Goal: Task Accomplishment & Management: Complete application form

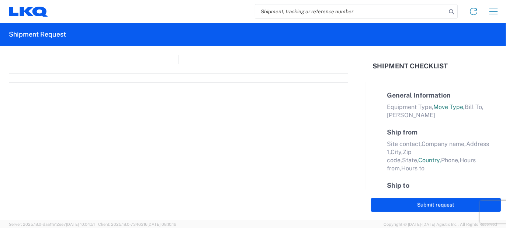
select select "FULL"
select select "LBS"
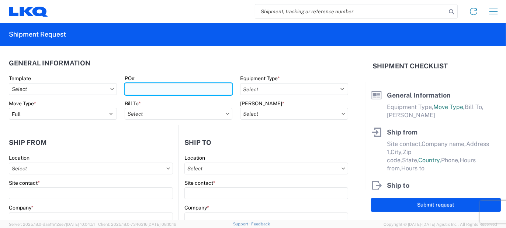
click at [148, 90] on input "PO#" at bounding box center [179, 89] width 108 height 12
type input "KE079448"
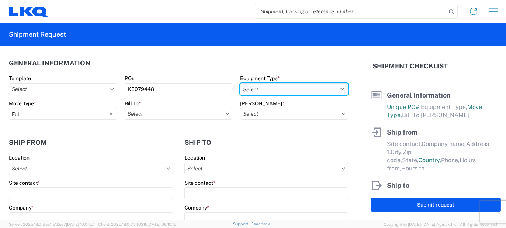
click at [251, 88] on select "Select 53’ Dry Van Flatbed Dropdeck (van) Lowboy (flatbed) Rail" at bounding box center [294, 89] width 108 height 12
select select "STDV"
click at [240, 83] on select "Select 53’ Dry Van Flatbed Dropdeck (van) Lowboy (flatbed) Rail" at bounding box center [294, 89] width 108 height 12
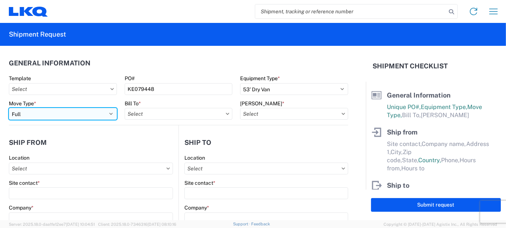
click at [97, 113] on select "Select Full Partial TL" at bounding box center [63, 114] width 108 height 12
select select "PARTIAL_TL"
click at [9, 108] on select "Select Full Partial TL" at bounding box center [63, 114] width 108 height 12
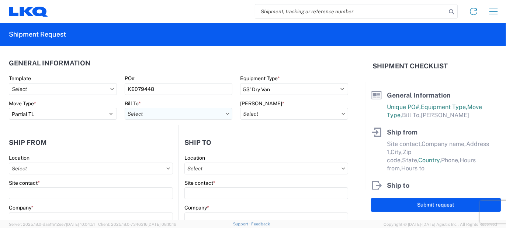
click at [144, 118] on input "Bill To *" at bounding box center [179, 114] width 108 height 12
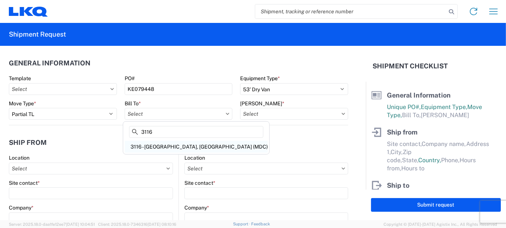
type input "3116"
click at [163, 147] on div "3116 - [GEOGRAPHIC_DATA], [GEOGRAPHIC_DATA] (MDC)" at bounding box center [196, 147] width 143 height 12
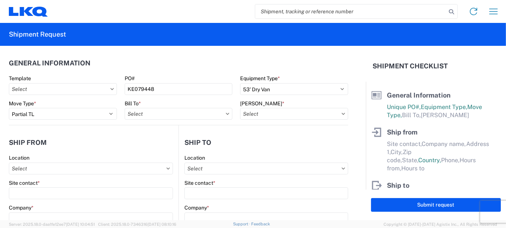
type input "3116 - [GEOGRAPHIC_DATA], [GEOGRAPHIC_DATA] (MDC)"
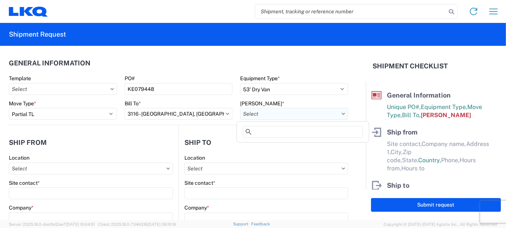
click at [244, 115] on input "[PERSON_NAME] *" at bounding box center [294, 114] width 108 height 12
click at [256, 133] on input at bounding box center [303, 132] width 120 height 12
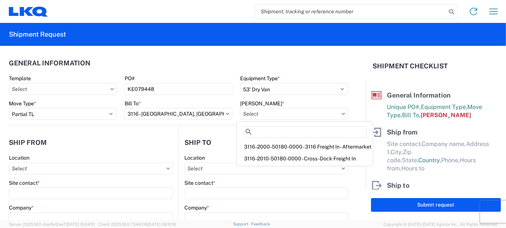
click at [279, 159] on div "3116-2010-50180-0000 - Cross-Dock Freight In" at bounding box center [304, 158] width 133 height 12
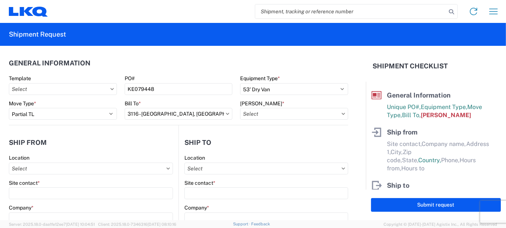
type input "3116-2010-50180-0000 - Cross-Dock Freight In"
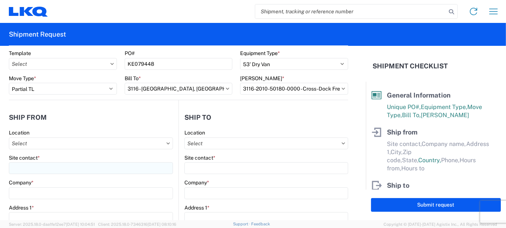
scroll to position [74, 0]
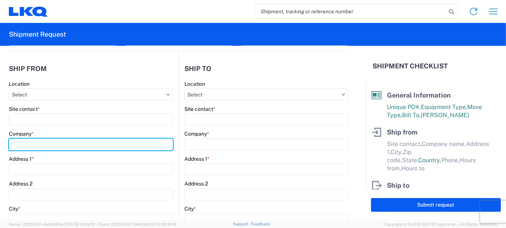
click at [42, 140] on input "Company *" at bounding box center [91, 144] width 164 height 12
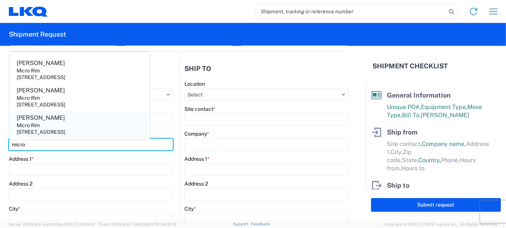
type input "micro"
click at [59, 127] on agx-address-suggestion-item "[PERSON_NAME] Micro Rim [STREET_ADDRESS]" at bounding box center [80, 124] width 138 height 27
type input "[PERSON_NAME]"
type input "Micro Rim"
type input "12800 E. 10 Mile"
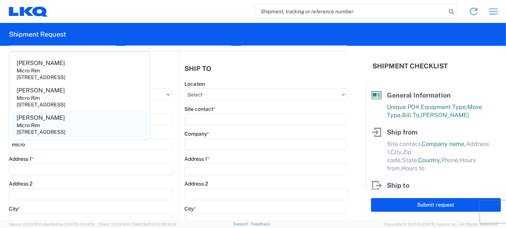
type input "[PERSON_NAME]"
type input "48089"
select select "MI"
select select "US"
type input "[EMAIL_ADDRESS][DOMAIN_NAME]"
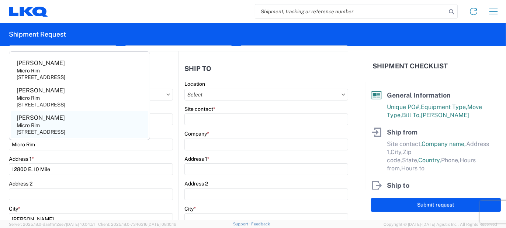
type input "[PHONE_NUMBER]"
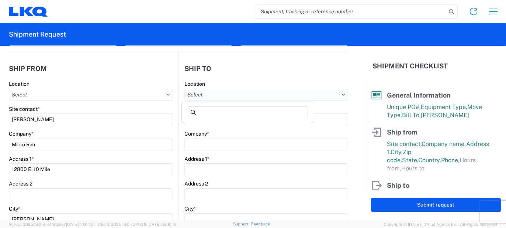
click at [211, 93] on input "Location" at bounding box center [266, 95] width 164 height 12
click at [213, 109] on input at bounding box center [248, 112] width 120 height 12
type input "3018"
click at [211, 129] on div "3018 - [GEOGRAPHIC_DATA] (018)" at bounding box center [247, 127] width 129 height 12
type input "3018 - [GEOGRAPHIC_DATA] (018)"
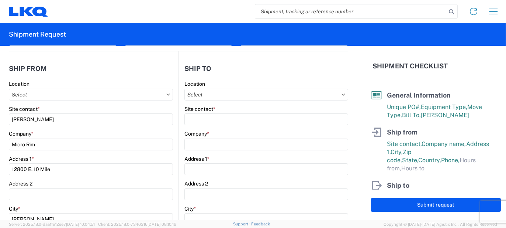
type input "LKQ Corporation"
type input "[STREET_ADDRESS]"
type input "Kearny"
type input "07032"
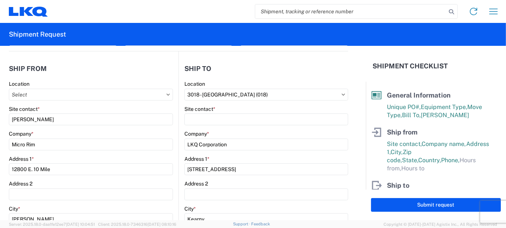
select select "US"
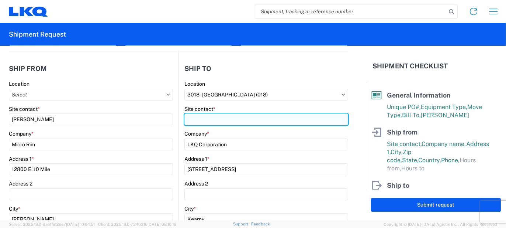
click at [207, 121] on input "Site contact *" at bounding box center [266, 119] width 164 height 12
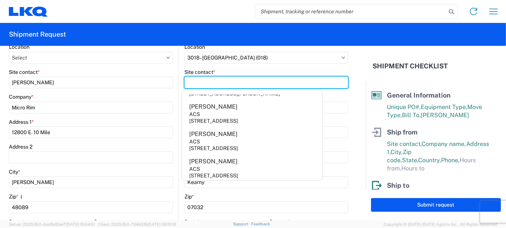
scroll to position [221, 0]
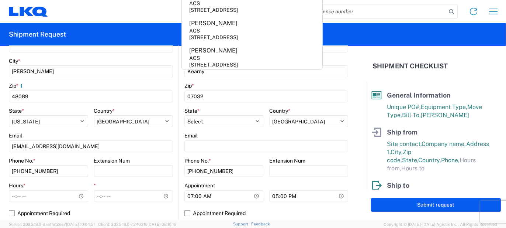
click at [175, 117] on main "Location Site contact * [PERSON_NAME] Company * Micro Rim Address 1 * 12800 E. …" at bounding box center [94, 78] width 170 height 291
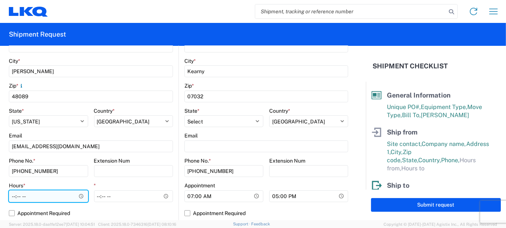
click at [34, 198] on input "Hours *" at bounding box center [48, 196] width 79 height 12
type input "07:00"
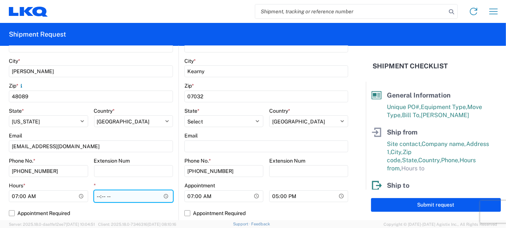
click at [100, 195] on input "*" at bounding box center [133, 196] width 79 height 12
click at [98, 195] on input "*" at bounding box center [133, 196] width 79 height 12
type input "15:30"
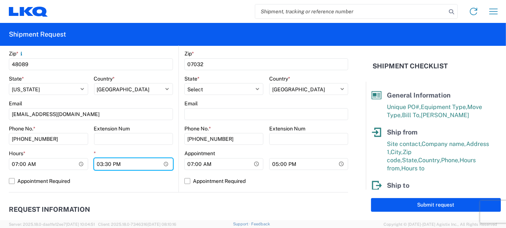
scroll to position [369, 0]
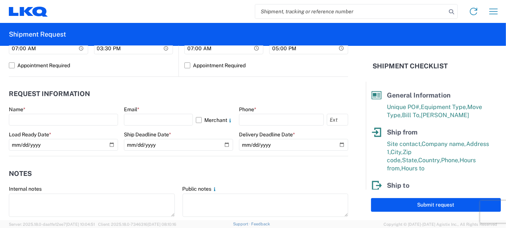
click at [80, 126] on agx-form-control-wrapper-v2 "Name *" at bounding box center [63, 118] width 109 height 25
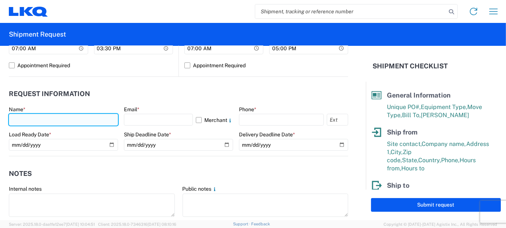
click at [79, 123] on input "text" at bounding box center [63, 120] width 109 height 12
type input "[PERSON_NAME]"
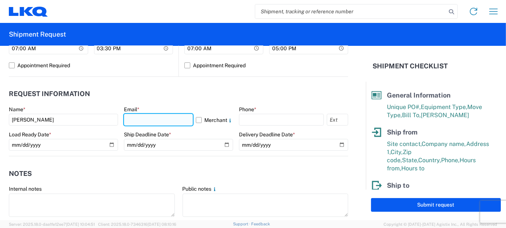
click at [129, 124] on input "text" at bounding box center [158, 120] width 69 height 12
type input "[EMAIL_ADDRESS][PERSON_NAME][DOMAIN_NAME]"
click at [202, 116] on label "Merchant" at bounding box center [214, 120] width 37 height 12
click at [0, 0] on input "Merchant" at bounding box center [0, 0] width 0 height 0
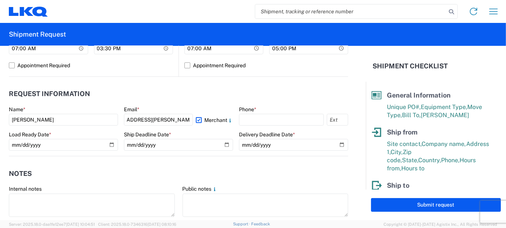
scroll to position [0, 0]
click at [257, 125] on agx-form-control-wrapper-v2 "Phone *" at bounding box center [293, 118] width 109 height 25
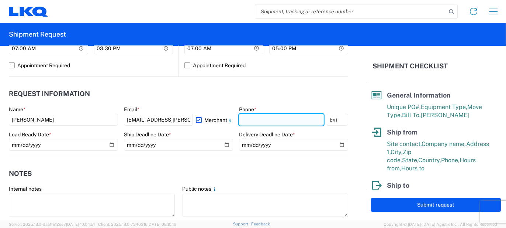
click at [255, 120] on input "text" at bounding box center [281, 120] width 85 height 12
type input "5862551686"
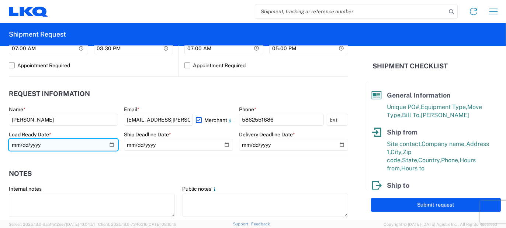
click at [113, 144] on input "date" at bounding box center [63, 145] width 109 height 12
click at [108, 144] on input "date" at bounding box center [63, 145] width 109 height 12
type input "[DATE]"
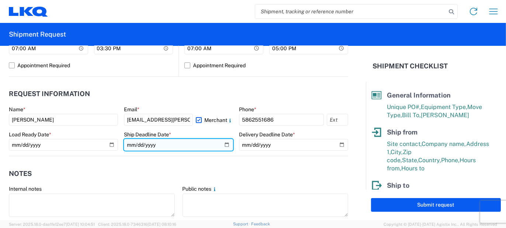
click at [224, 146] on input "date" at bounding box center [178, 145] width 109 height 12
type input "[DATE]"
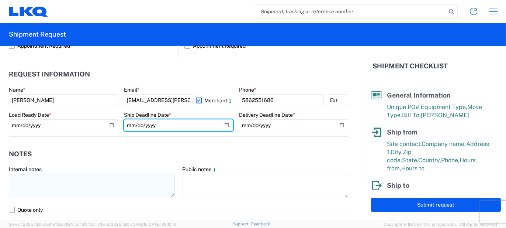
scroll to position [443, 0]
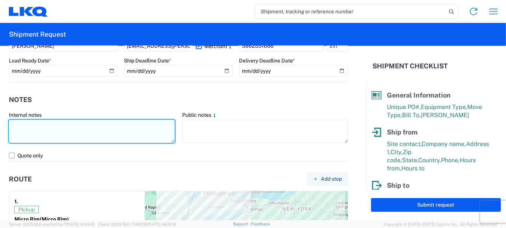
click at [80, 139] on textarea at bounding box center [92, 131] width 166 height 23
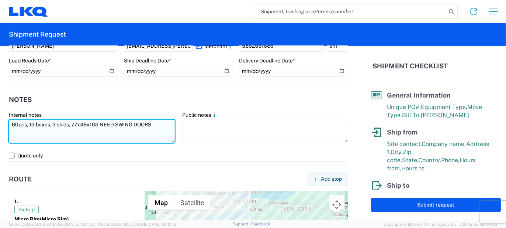
type textarea "60pcs, 13 boxes, 3 skids, 77x48x103 NEED SWING DOORS"
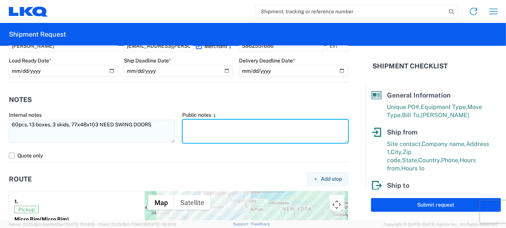
paste textarea "60pcs, 13 boxes, 3 skids, 77x48x103 NEED SWING DOORS"
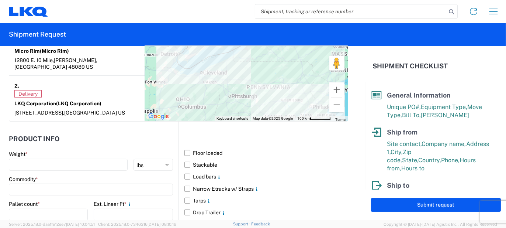
scroll to position [627, 0]
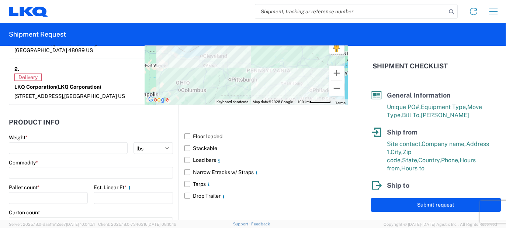
type textarea "60pcs, 13 boxes, 3 skids, 77x48x103 NEED SWING DOORS"
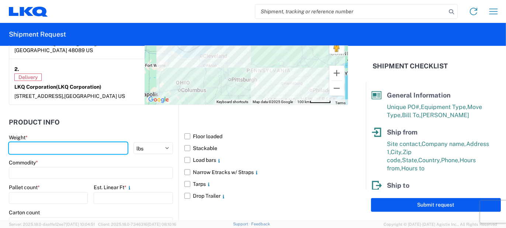
click at [82, 142] on input "number" at bounding box center [68, 148] width 119 height 12
type input "1200"
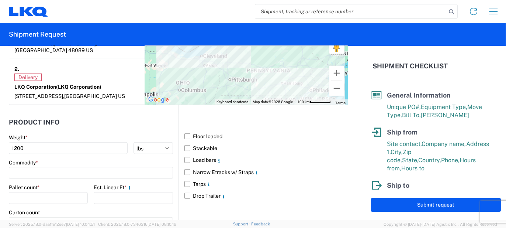
click at [62, 196] on agx-form-control-wrapper-v2 "Pallet count *" at bounding box center [48, 196] width 79 height 25
click at [60, 193] on input "number" at bounding box center [48, 198] width 79 height 12
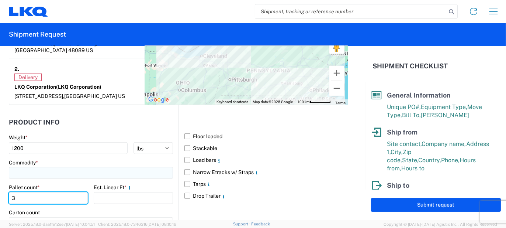
type input "3"
click at [56, 167] on input at bounding box center [91, 173] width 164 height 12
click at [53, 184] on input at bounding box center [75, 183] width 120 height 12
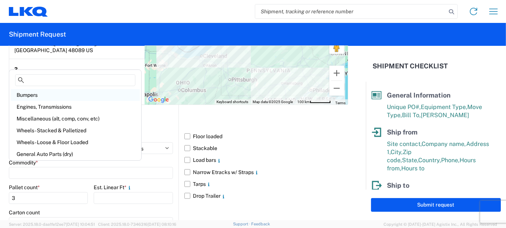
click at [42, 93] on div "Bumpers" at bounding box center [75, 95] width 129 height 12
type input "Bumpers"
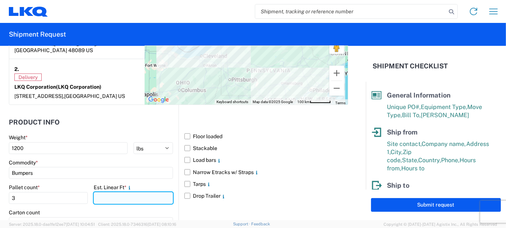
click at [120, 192] on input "number" at bounding box center [133, 198] width 79 height 12
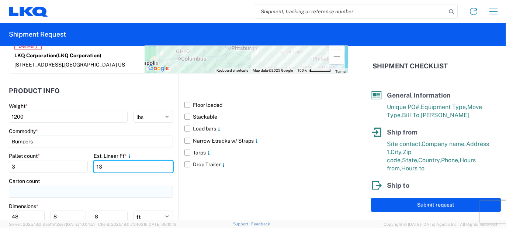
scroll to position [701, 0]
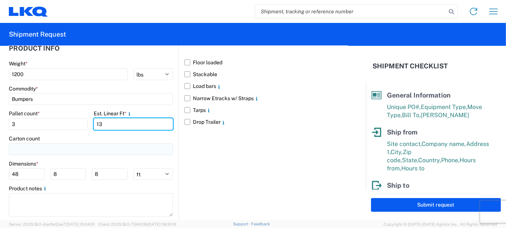
type input "13"
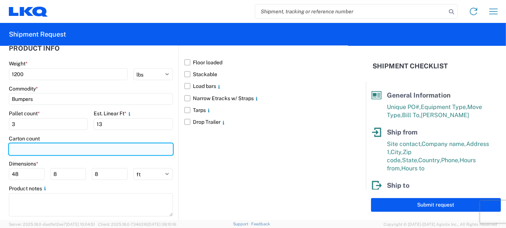
click at [68, 143] on input "number" at bounding box center [91, 149] width 164 height 12
type input "13"
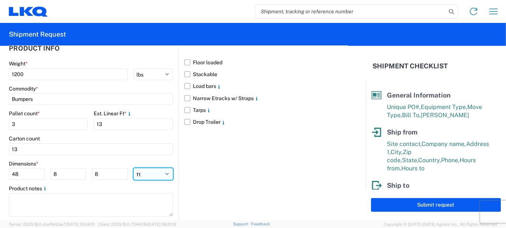
click at [150, 168] on select "ft in cm" at bounding box center [153, 174] width 39 height 12
select select "IN"
click at [134, 168] on select "ft in cm" at bounding box center [153, 174] width 39 height 12
type input "576"
type input "96"
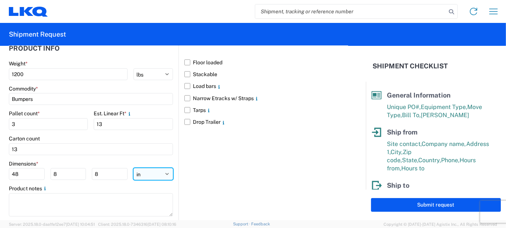
type input "96"
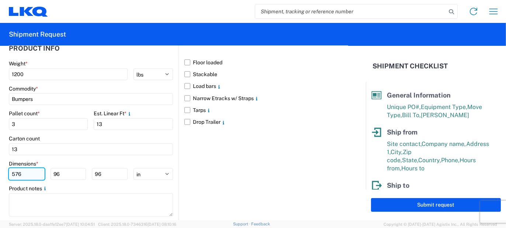
click at [36, 168] on input "576" at bounding box center [27, 174] width 36 height 12
click at [35, 168] on input "576" at bounding box center [27, 174] width 36 height 12
type input "77"
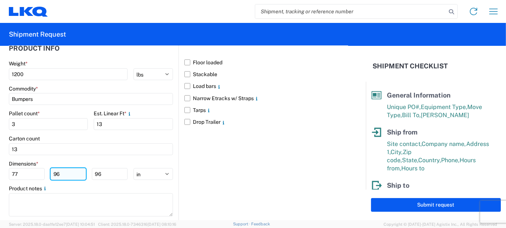
click at [58, 168] on input "96" at bounding box center [69, 174] width 36 height 12
type input "48"
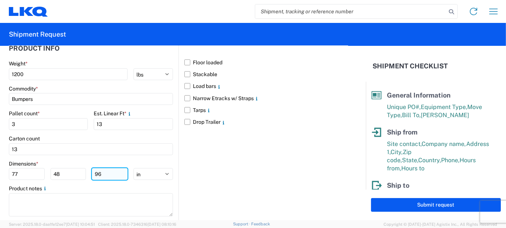
click at [96, 168] on input "96" at bounding box center [110, 174] width 36 height 12
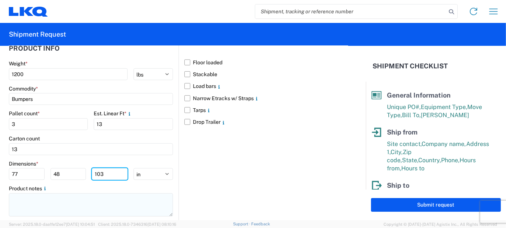
type input "103"
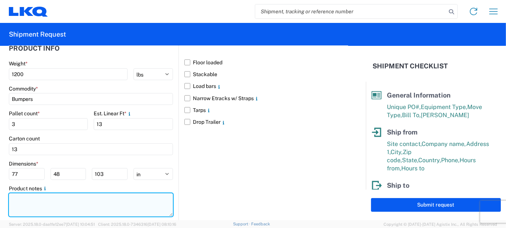
click at [66, 193] on textarea at bounding box center [91, 204] width 164 height 23
paste textarea "60pcs, 13 boxes, 3 skids, 77x48x103 NEED SWING DOORS"
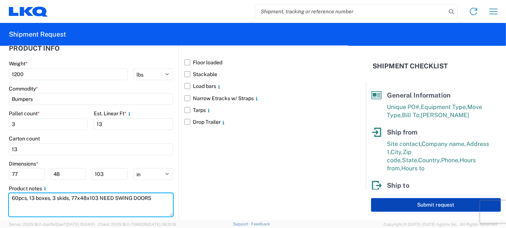
type textarea "60pcs, 13 boxes, 3 skids, 77x48x103 NEED SWING DOORS"
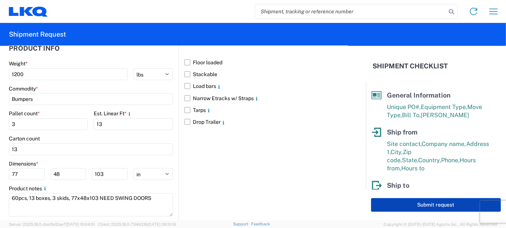
click at [390, 204] on button "Submit request" at bounding box center [436, 205] width 130 height 14
select select "US"
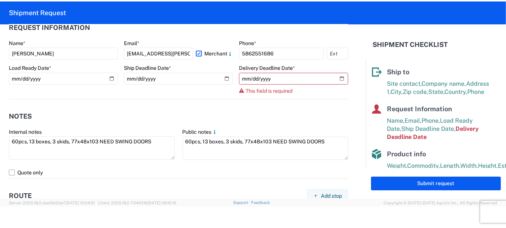
scroll to position [378, 0]
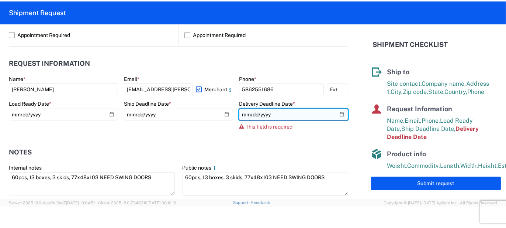
click at [336, 114] on input "date" at bounding box center [293, 114] width 109 height 12
type input "[DATE]"
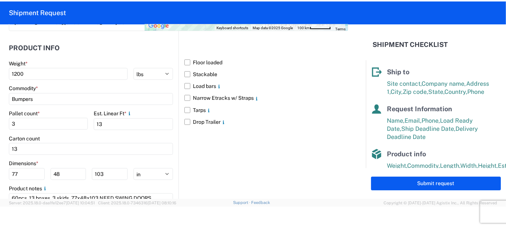
scroll to position [709, 0]
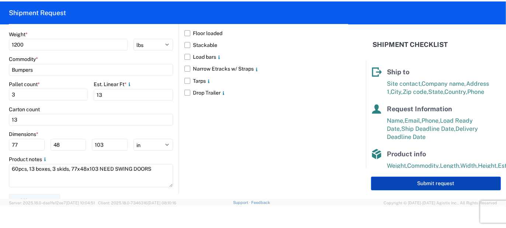
click at [380, 182] on button "Submit request" at bounding box center [436, 183] width 130 height 14
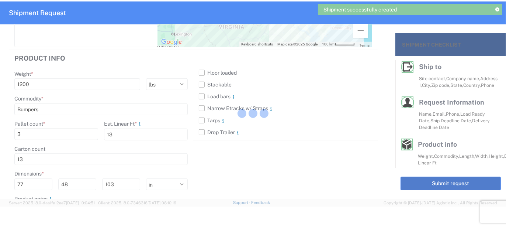
scroll to position [85, 0]
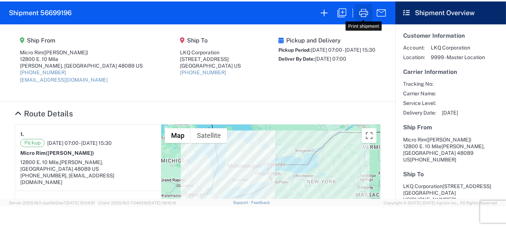
click at [365, 5] on button "button" at bounding box center [364, 13] width 18 height 18
